Goal: Transaction & Acquisition: Purchase product/service

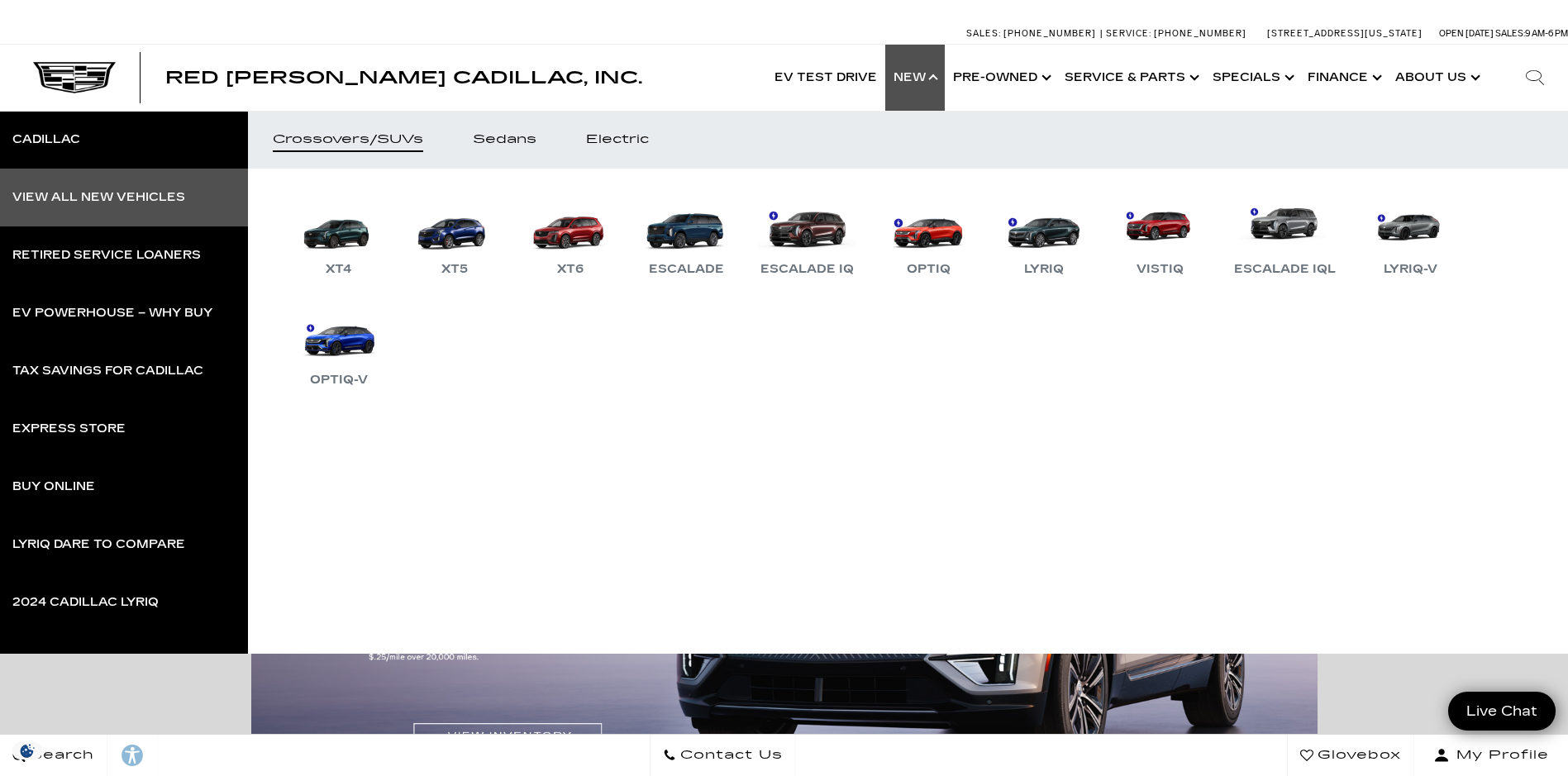
click at [90, 191] on div "View All New Vehicles" at bounding box center [98, 197] width 172 height 11
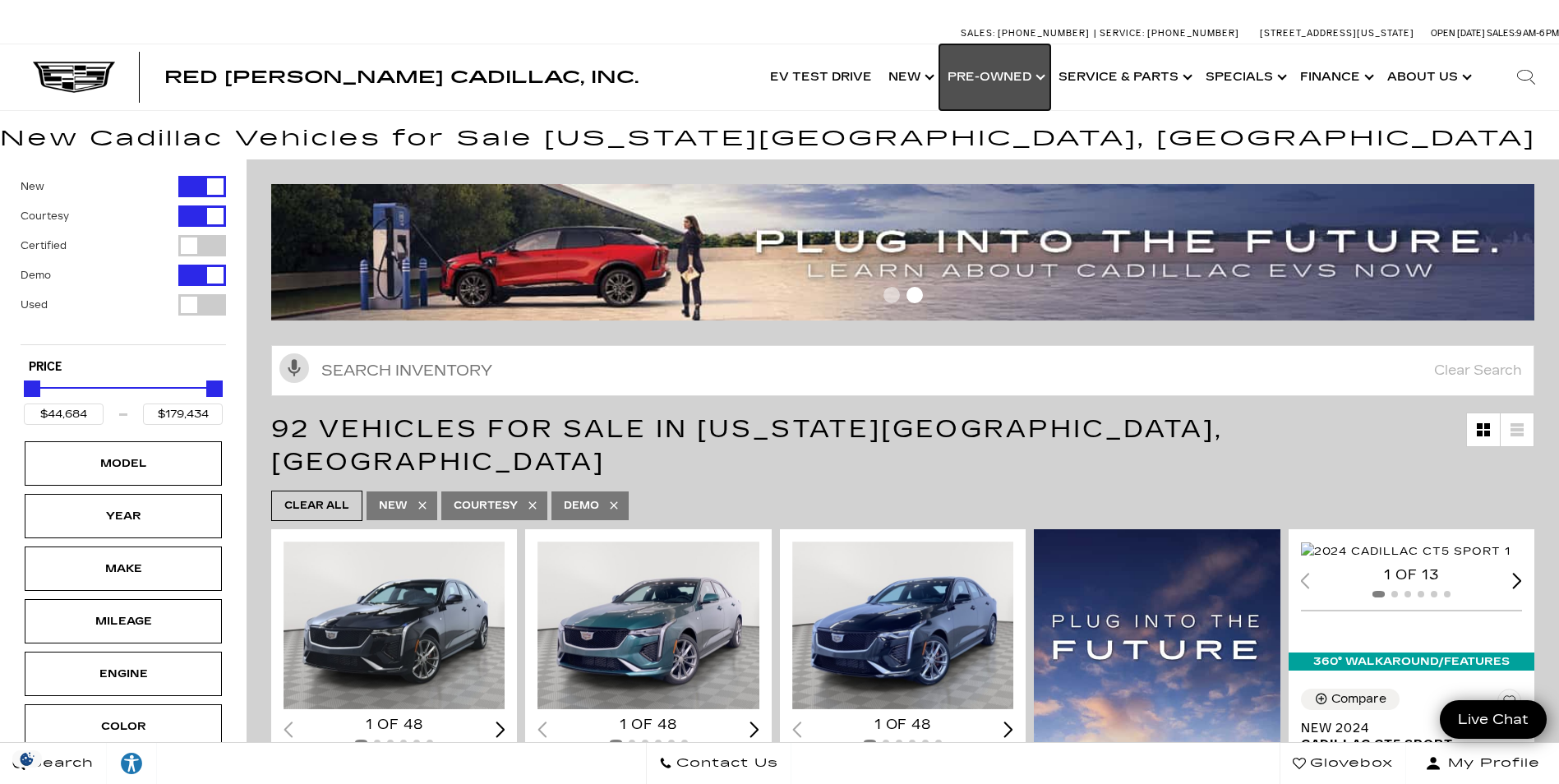
click at [995, 76] on link "Show Pre-Owned" at bounding box center [995, 77] width 111 height 65
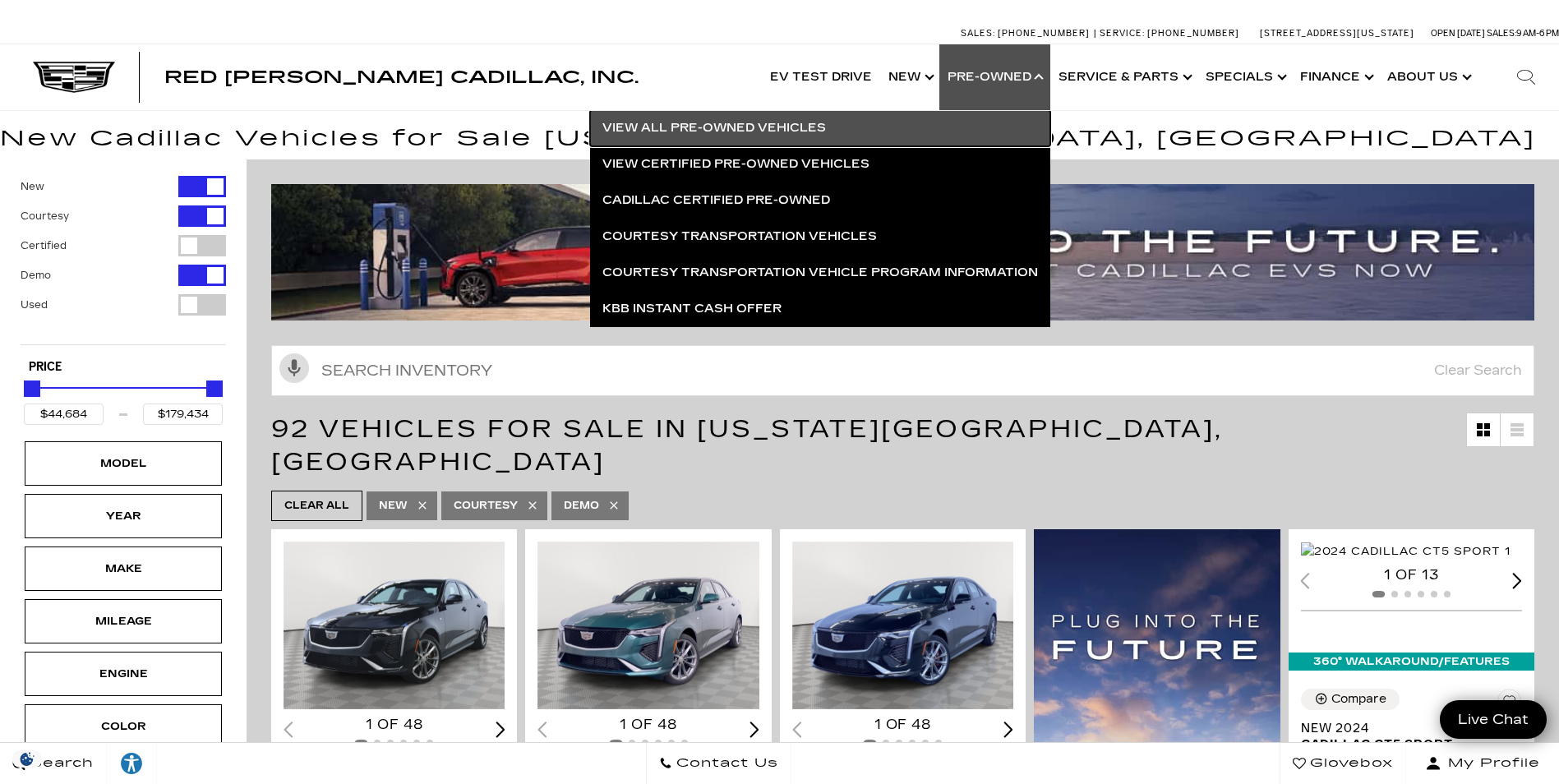
click at [686, 128] on link "View All Pre-Owned Vehicles" at bounding box center [820, 128] width 460 height 36
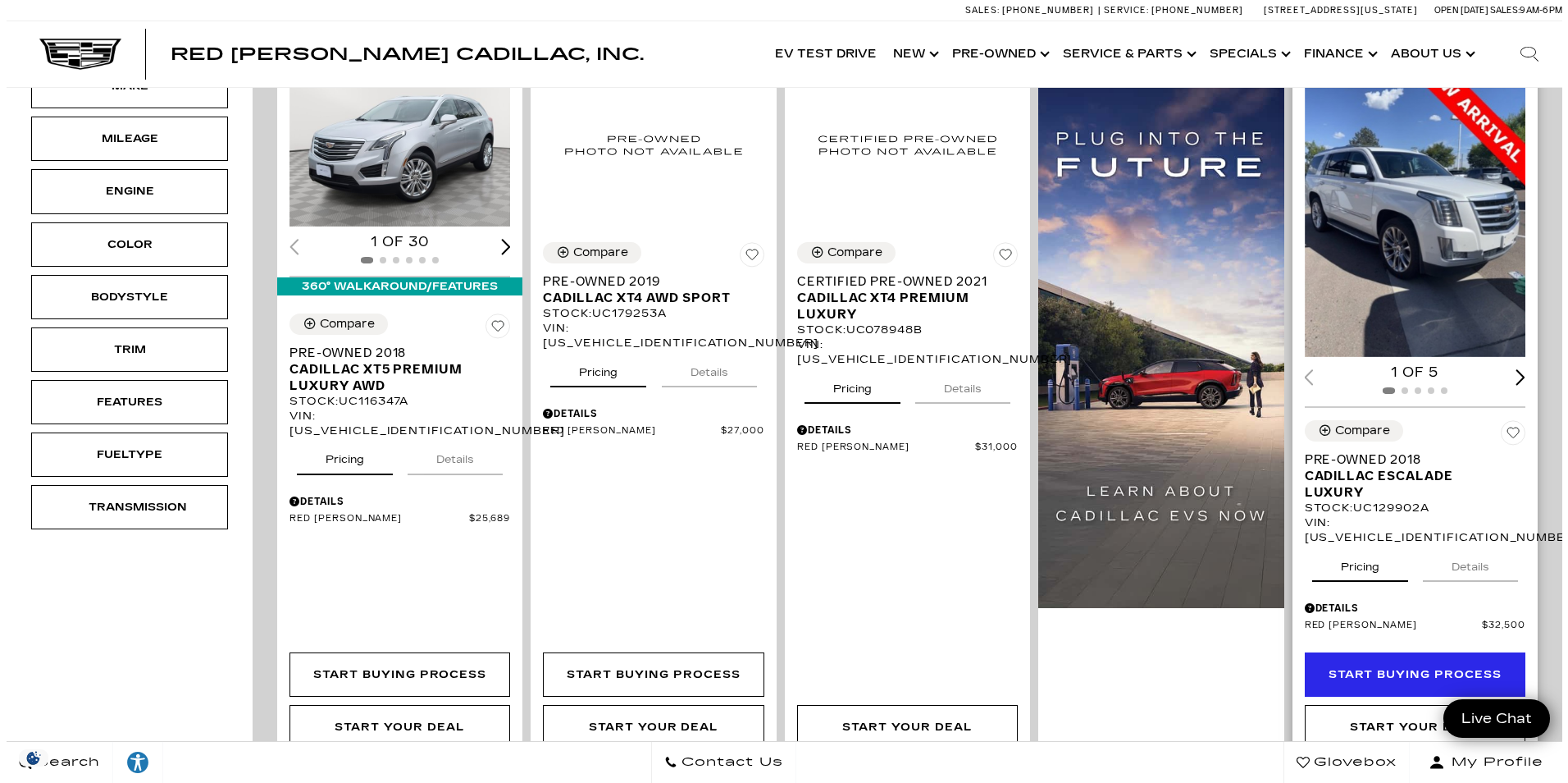
scroll to position [493, 0]
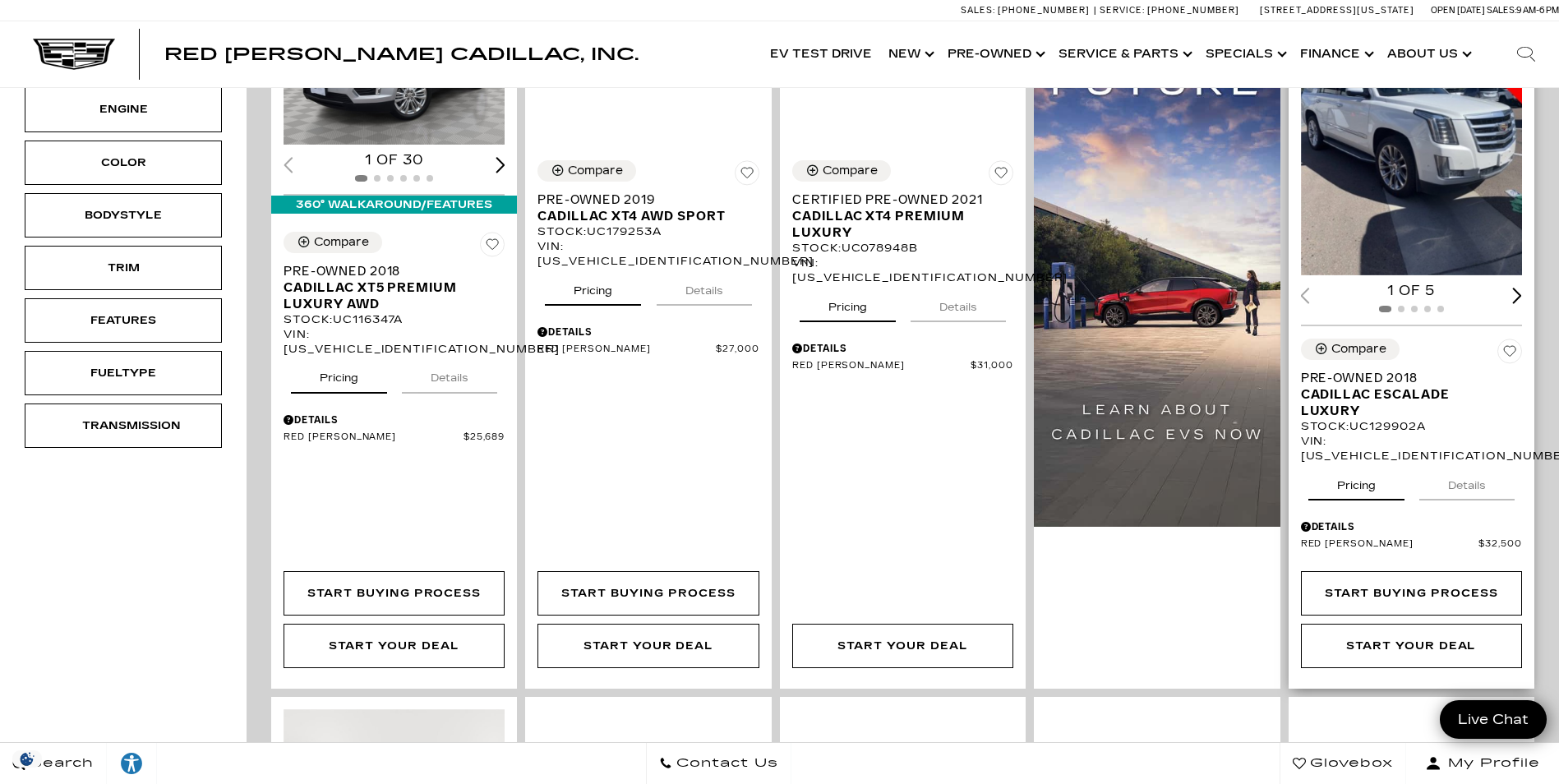
click at [1324, 519] on div "Details" at bounding box center [1410, 526] width 221 height 15
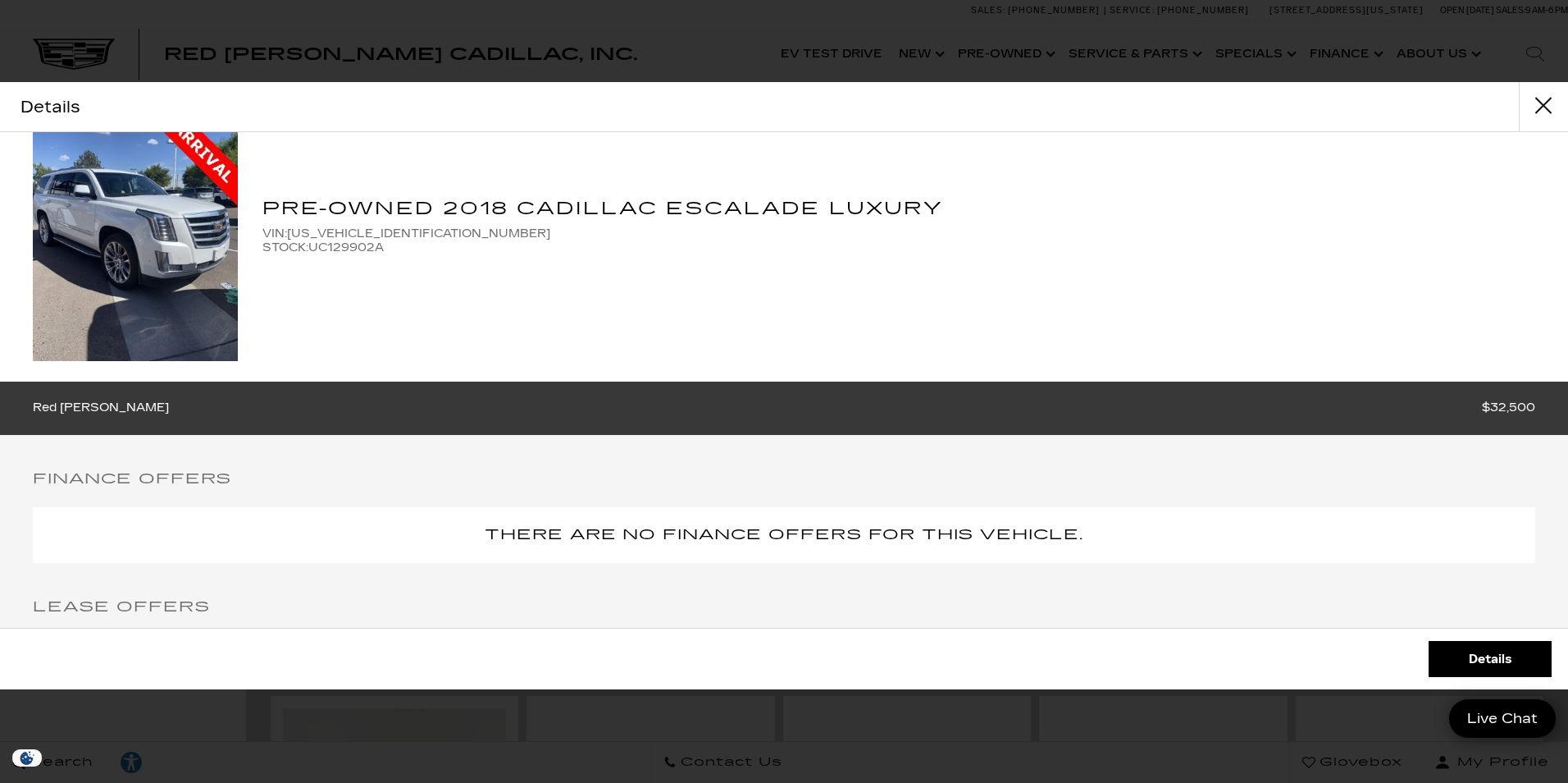
scroll to position [0, 0]
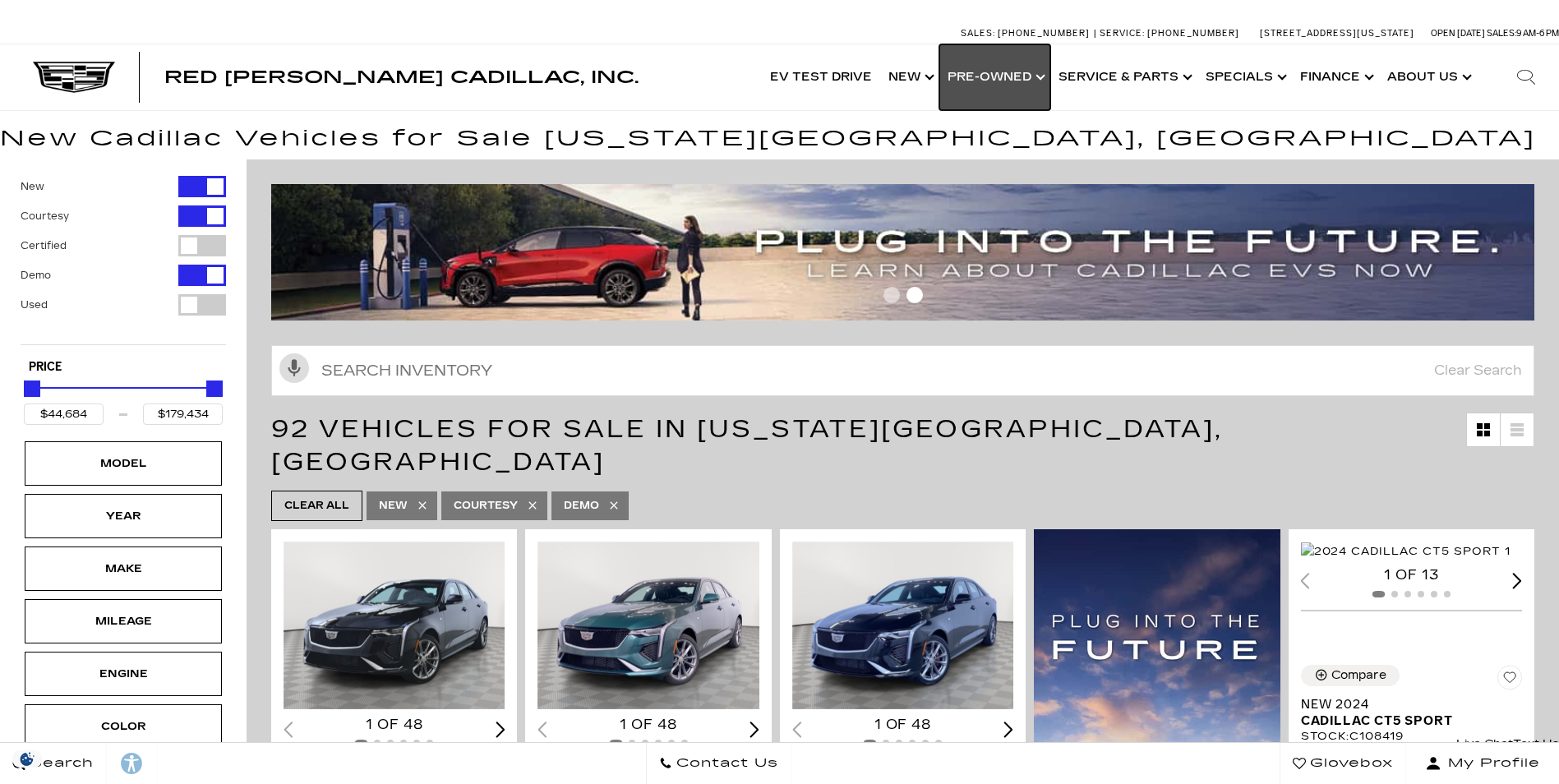
click at [1015, 77] on link "Show Pre-Owned" at bounding box center [995, 77] width 111 height 65
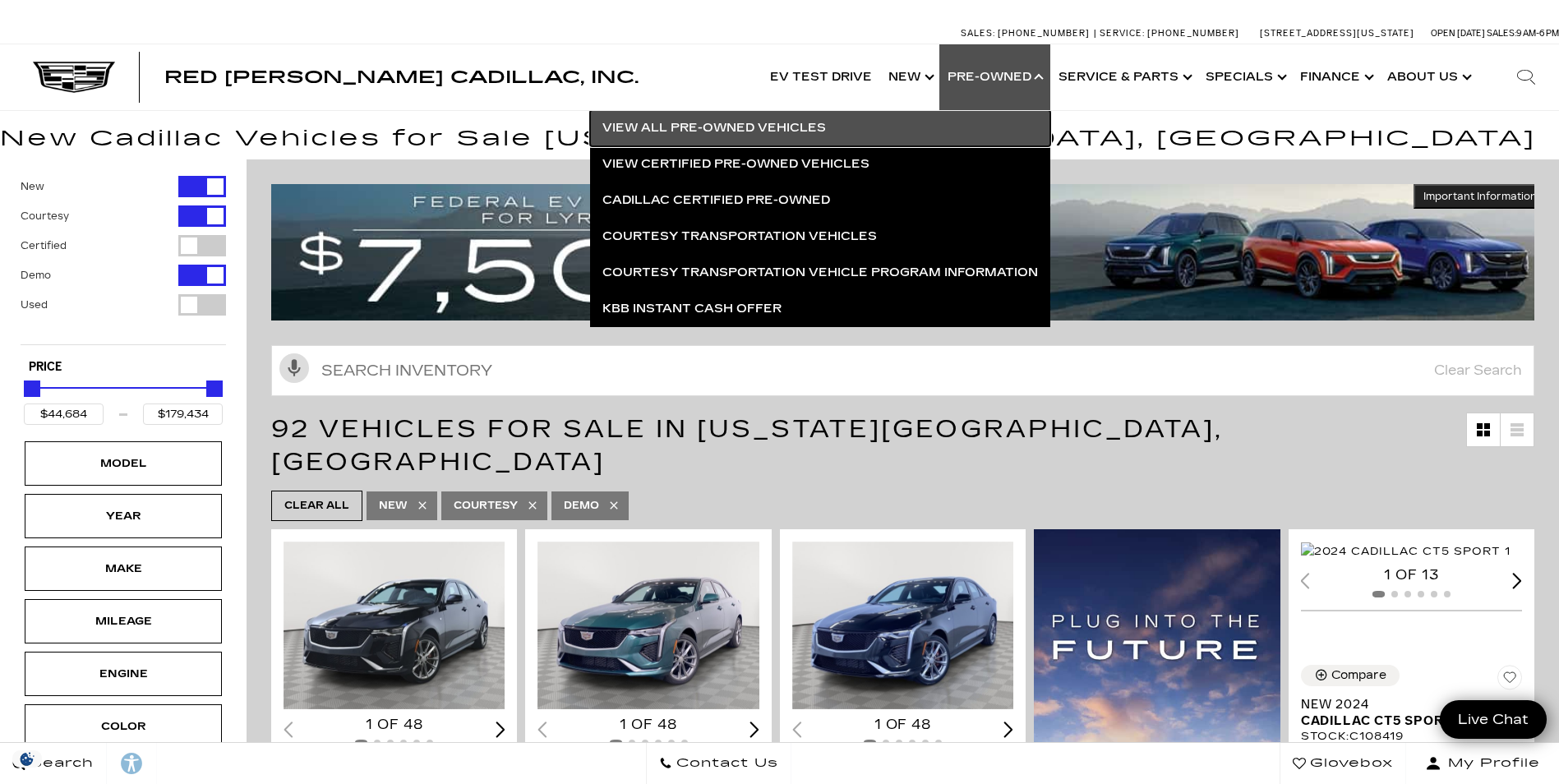
click at [688, 121] on link "View All Pre-Owned Vehicles" at bounding box center [820, 128] width 460 height 36
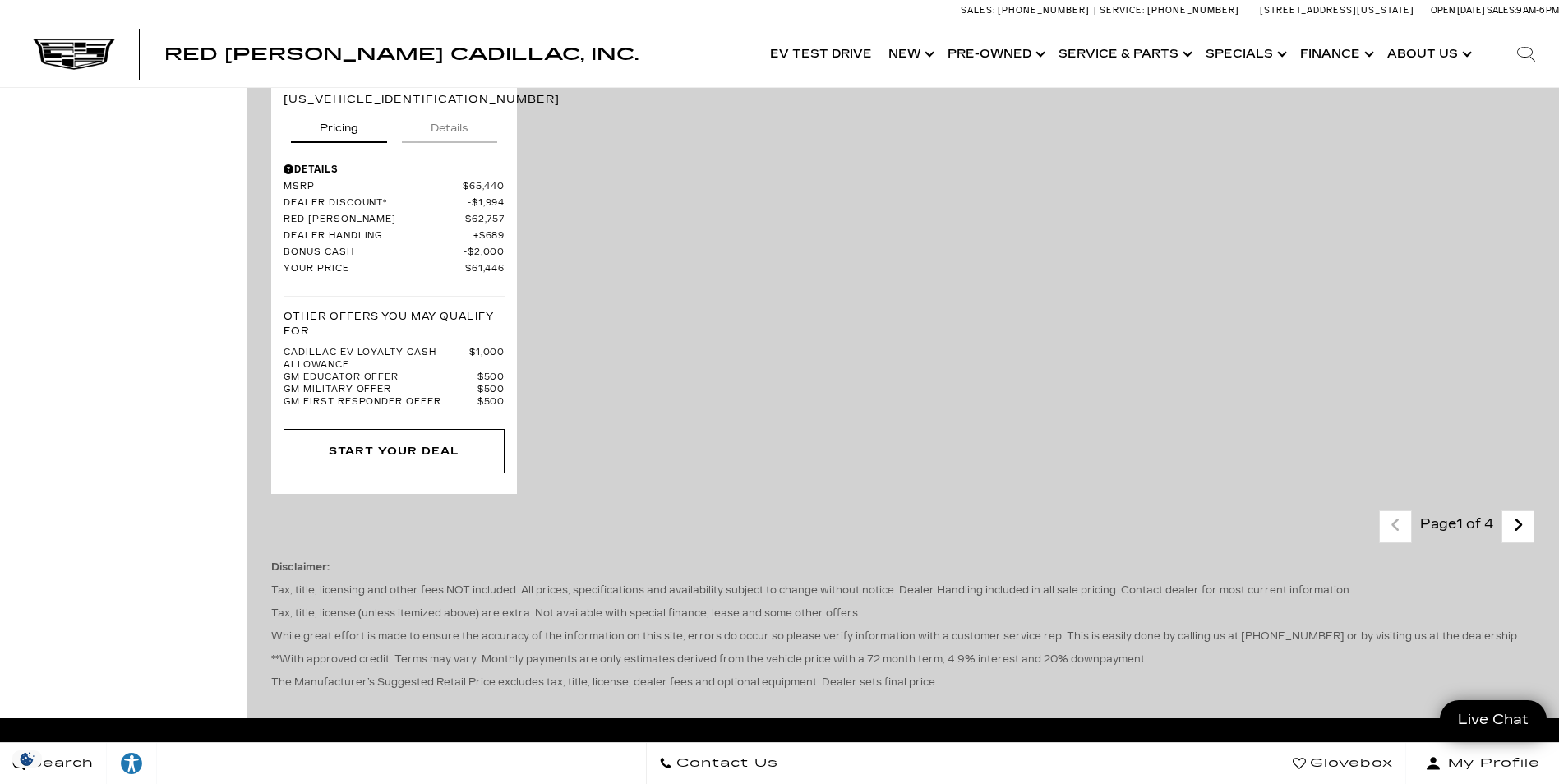
scroll to position [3615, 0]
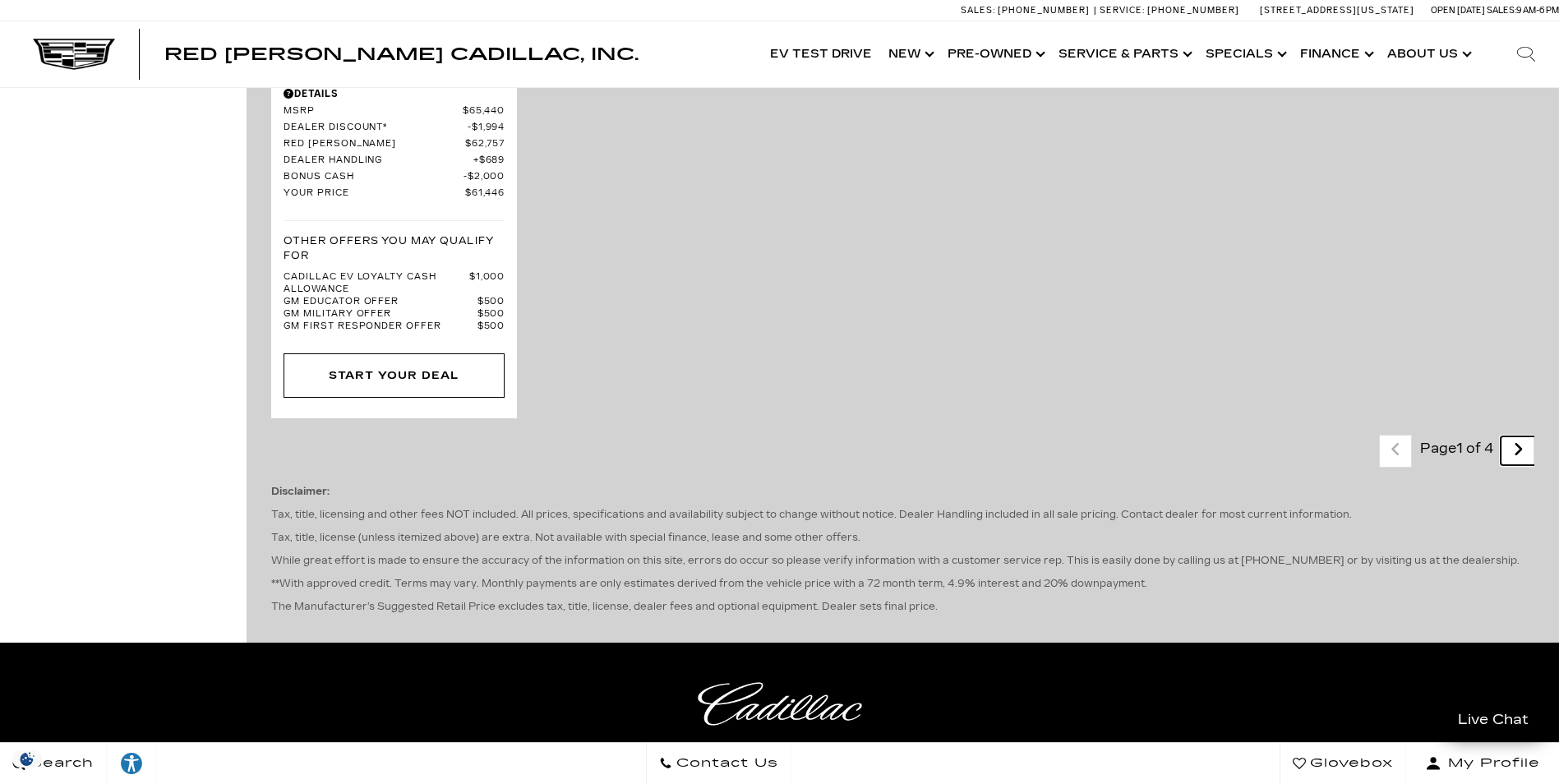
click at [1524, 437] on icon "next page" at bounding box center [1517, 450] width 10 height 27
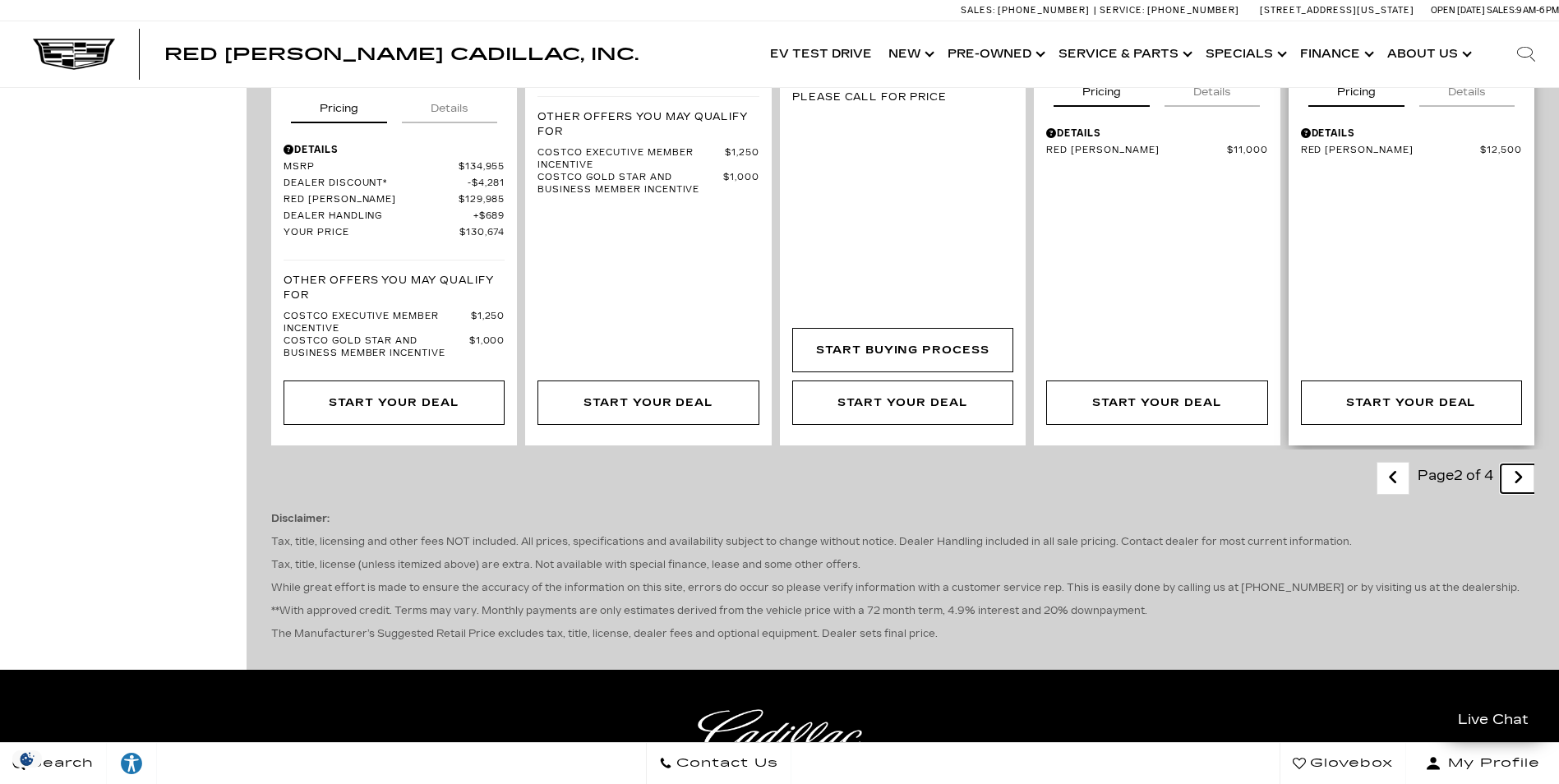
scroll to position [2876, 0]
click at [1524, 463] on icon "next page" at bounding box center [1517, 476] width 10 height 27
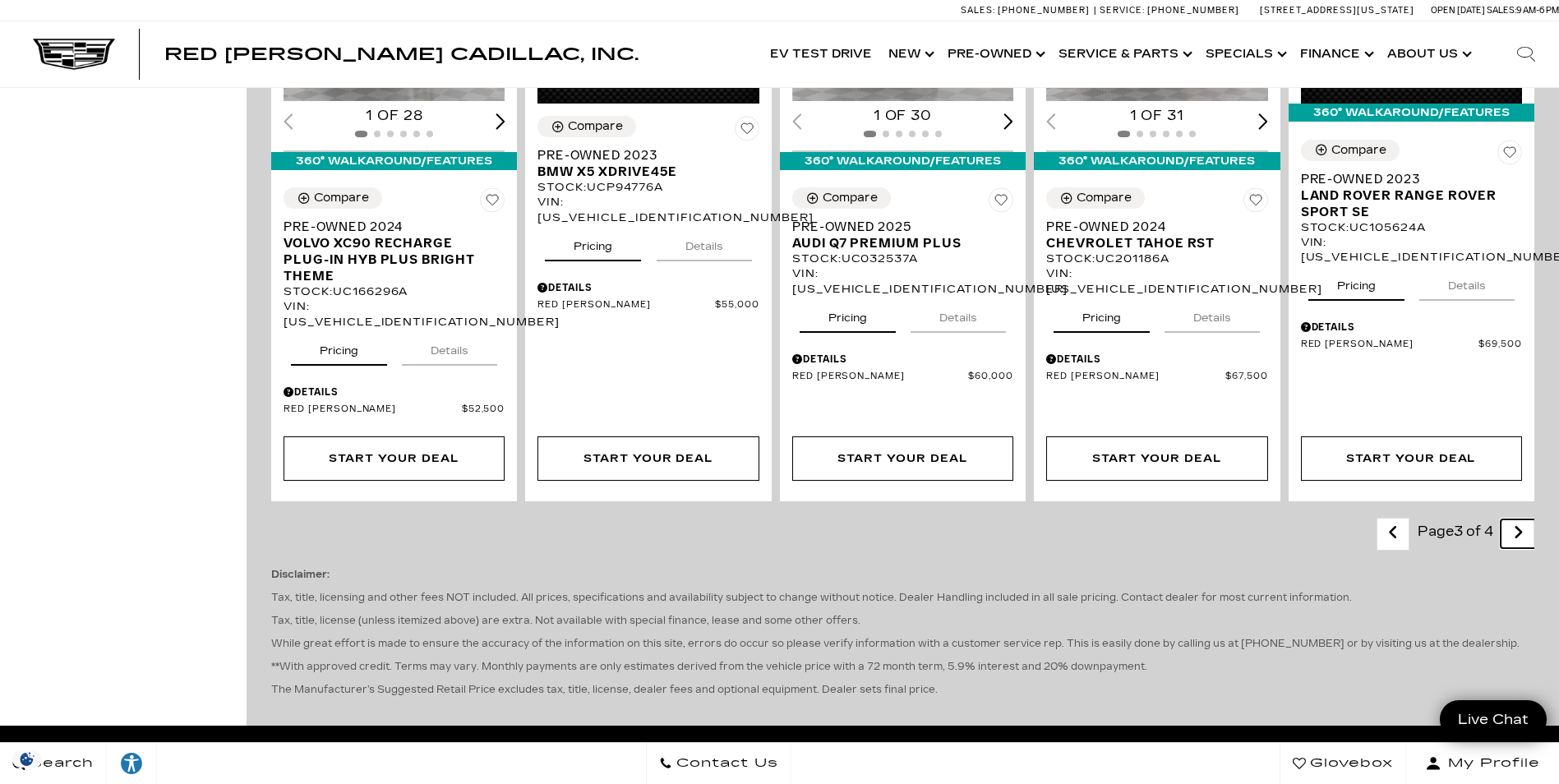
scroll to position [2383, 0]
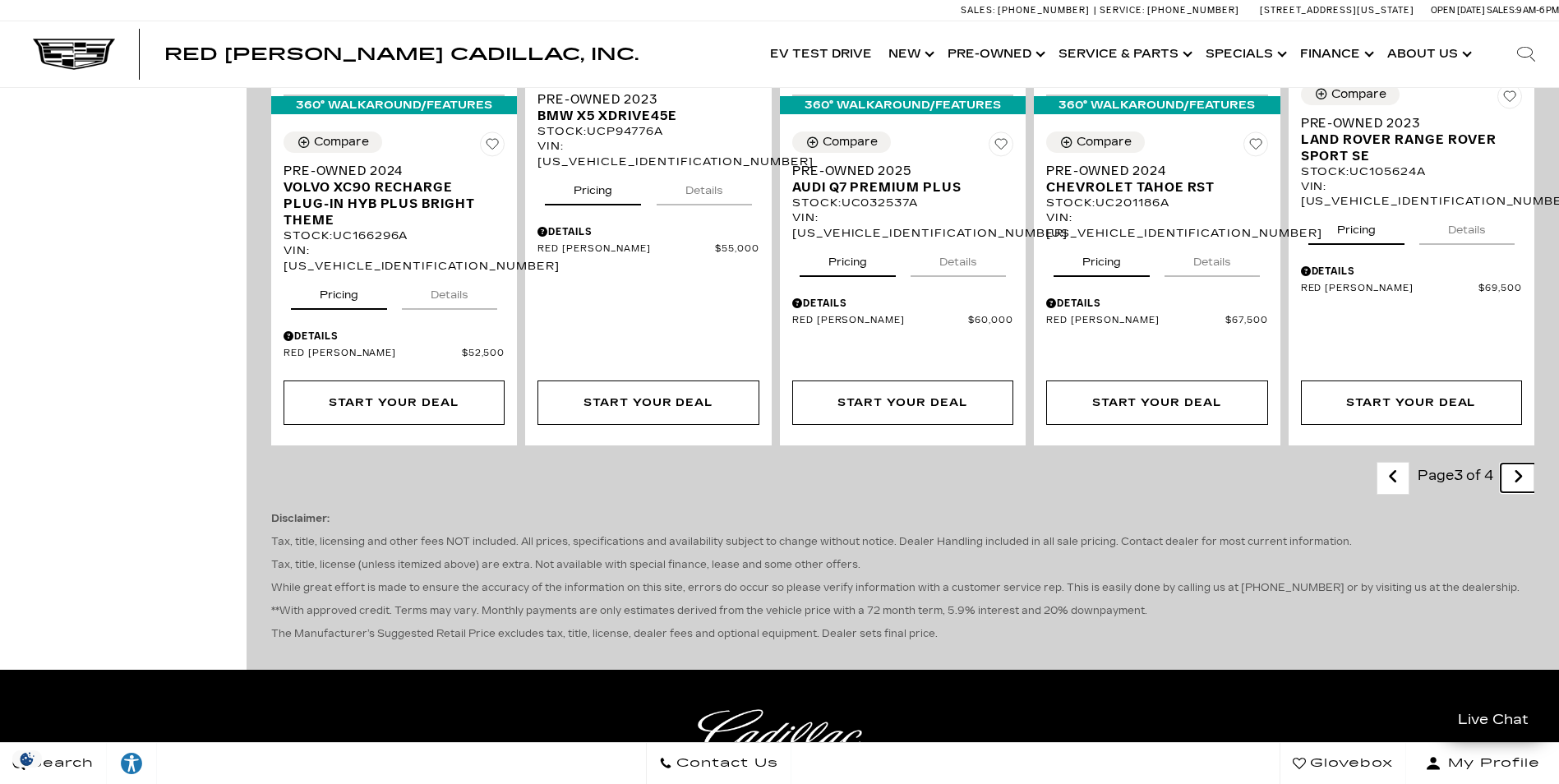
click at [1524, 463] on icon "next page" at bounding box center [1517, 476] width 10 height 27
